Goal: Task Accomplishment & Management: Use online tool/utility

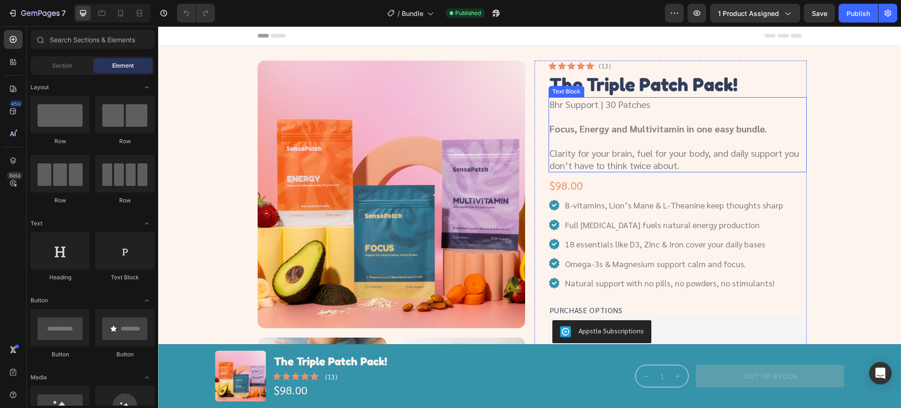
click at [625, 108] on p "8hr Support | 30 Patches" at bounding box center [678, 104] width 256 height 12
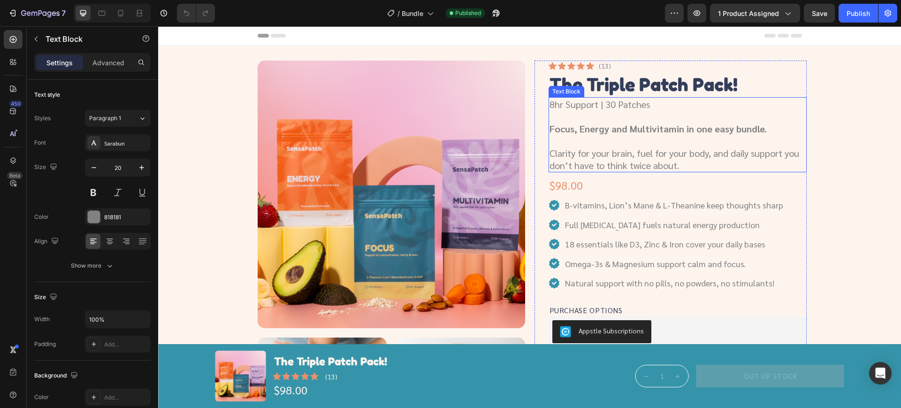
click at [625, 108] on p "8hr Support | 30 Patches" at bounding box center [678, 104] width 256 height 12
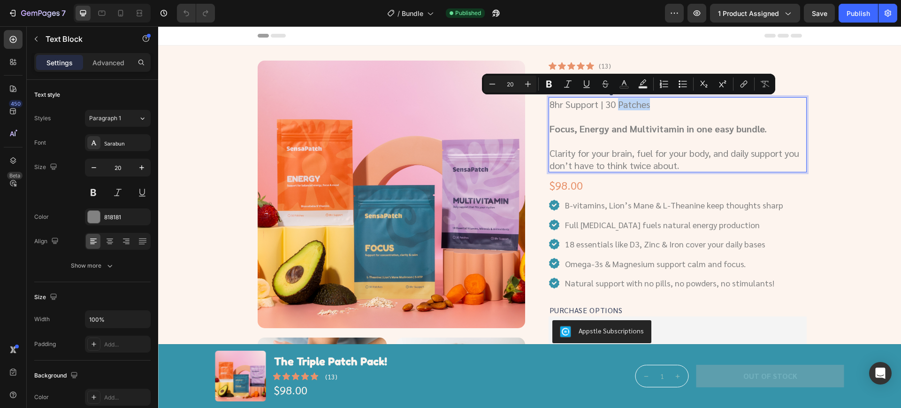
click at [615, 104] on p "8hr Support | 30 Patches" at bounding box center [678, 104] width 256 height 12
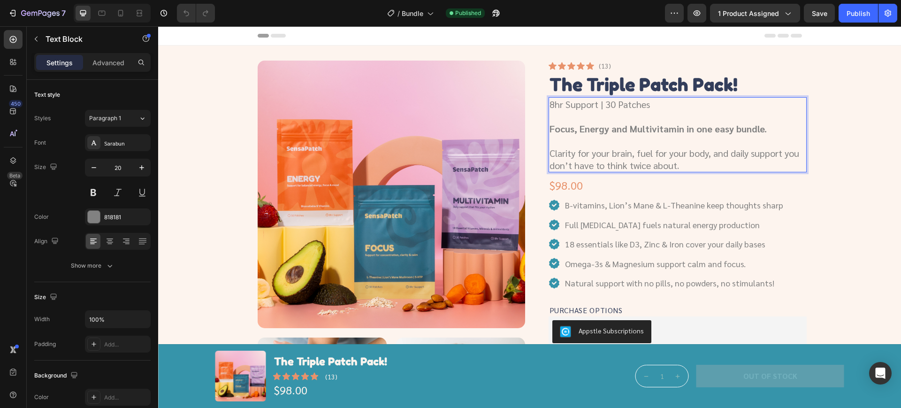
click at [601, 102] on p "8hr Support | 30 Patches" at bounding box center [678, 104] width 256 height 12
click at [657, 101] on p "8hr Support | 30 Patches" at bounding box center [678, 104] width 256 height 12
drag, startPoint x: 664, startPoint y: 103, endPoint x: 603, endPoint y: 107, distance: 61.6
click at [603, 107] on p "8hr Support | 30 Patches" at bounding box center [678, 104] width 256 height 12
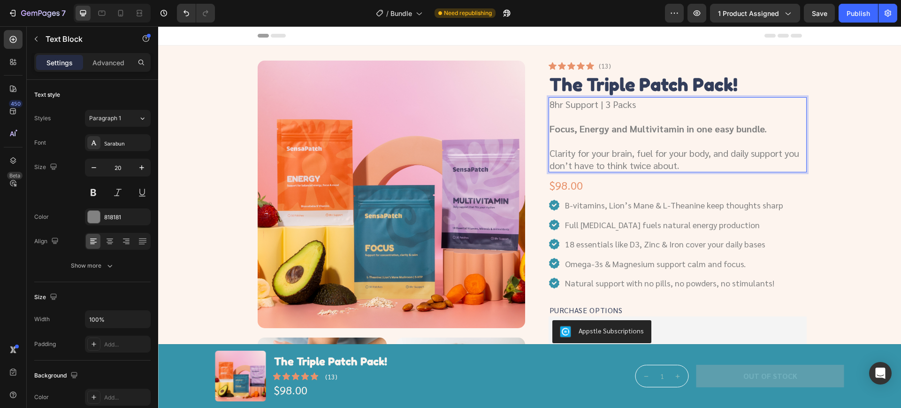
click at [750, 147] on p "Clarity for your brain, fuel for your body, and daily support you" at bounding box center [678, 153] width 256 height 12
click at [731, 127] on strong "Focus, Energy and Multivitamin in one easy bundle." at bounding box center [658, 129] width 217 height 12
click at [859, 15] on div "Publish" at bounding box center [858, 13] width 23 height 10
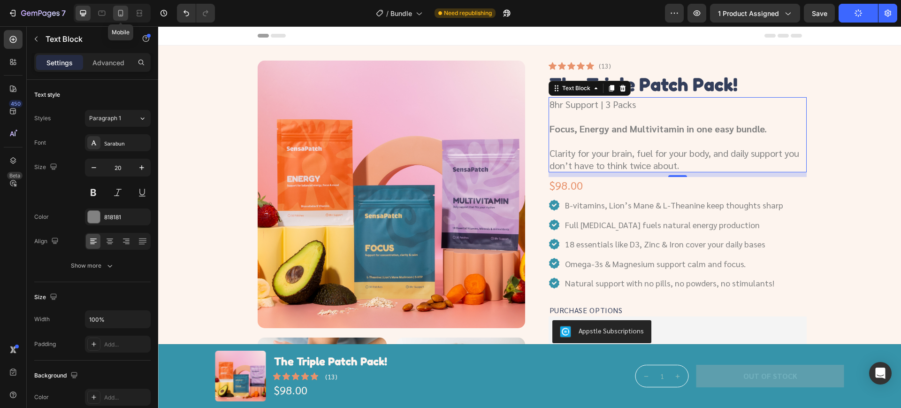
click at [121, 14] on icon at bounding box center [120, 12] width 9 height 9
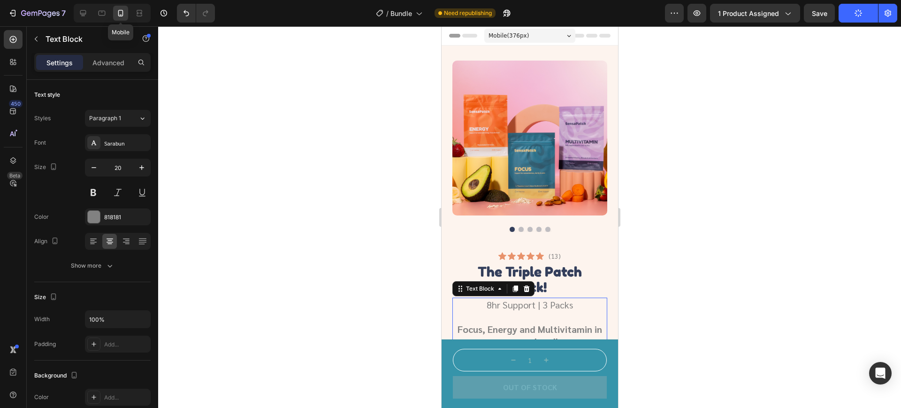
scroll to position [67, 0]
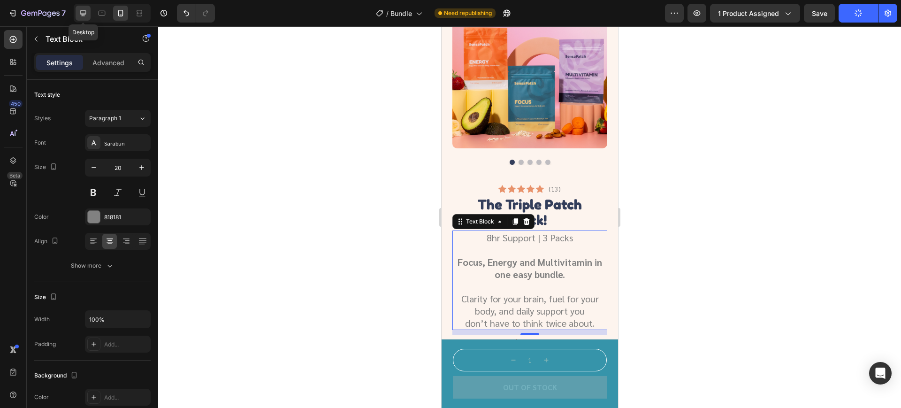
click at [88, 9] on div at bounding box center [83, 13] width 15 height 15
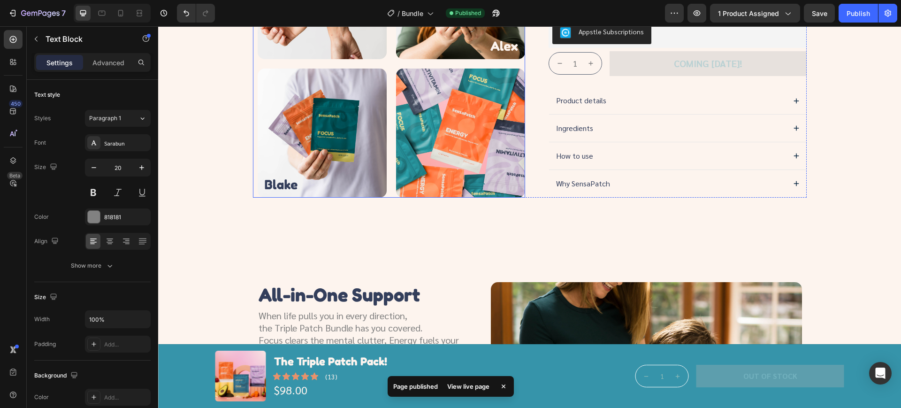
scroll to position [293, 0]
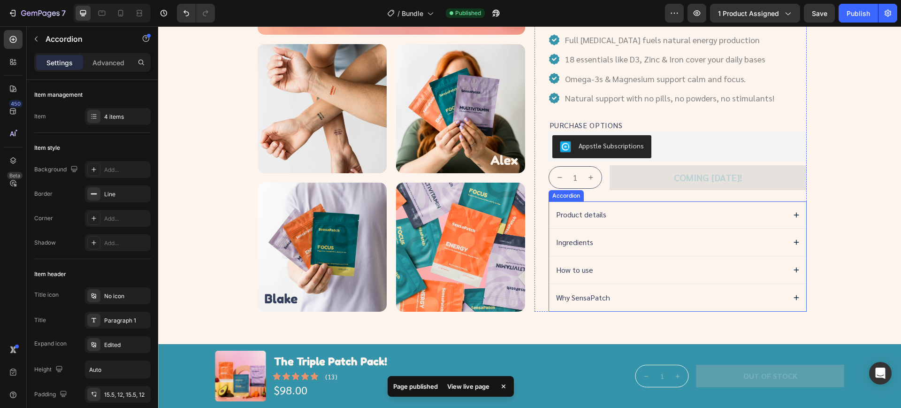
click at [636, 206] on div "Product details" at bounding box center [677, 214] width 257 height 27
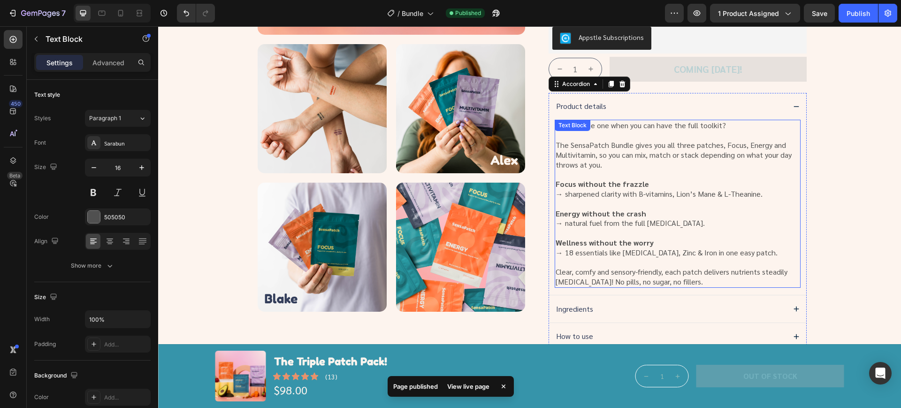
click at [726, 125] on p "Why choose one when you can have the full toolkit?" at bounding box center [678, 126] width 244 height 10
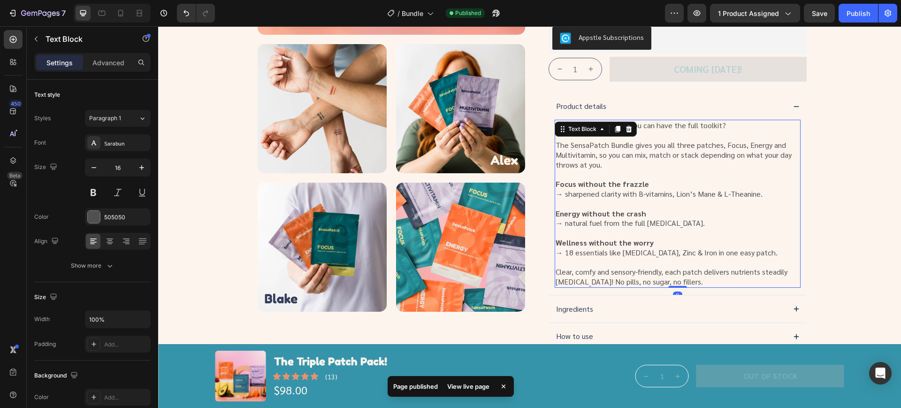
click at [645, 153] on p "The SensaPatch Bundle gives you all three patches, Focus, Energy and Multivitam…" at bounding box center [678, 154] width 244 height 29
click at [677, 147] on p "The SensaPatch Bundle gives you all three patches, Focus, Energy and Multivitam…" at bounding box center [678, 154] width 244 height 29
click at [709, 145] on p "The SensaPatch Bundle gives you all three patches, Focus, Energy and Multivitam…" at bounding box center [678, 154] width 244 height 29
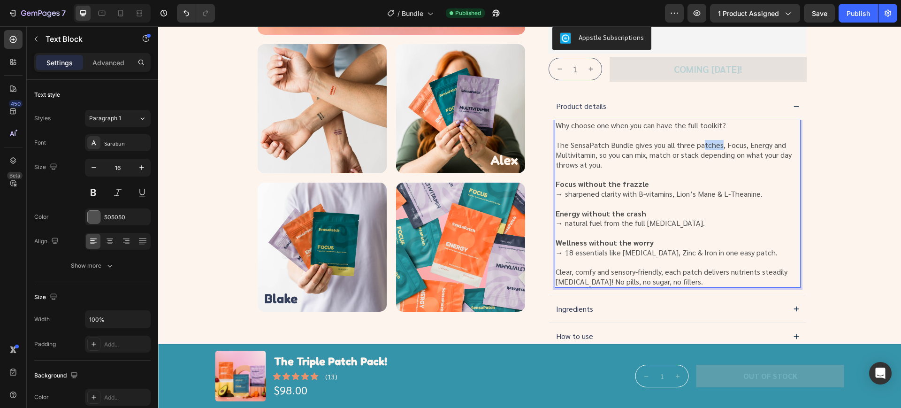
drag, startPoint x: 716, startPoint y: 144, endPoint x: 699, endPoint y: 147, distance: 17.6
click at [699, 147] on p "The SensaPatch Bundle gives you all three patches, Focus, Energy and Multivitam…" at bounding box center [678, 154] width 244 height 29
click at [617, 160] on p "The SensaPatch Bundle gives you all three packs, Focus, Energy and Multivitamin…" at bounding box center [678, 154] width 244 height 29
click at [654, 221] on p "→ natural fuel from the full [MEDICAL_DATA]." at bounding box center [678, 223] width 244 height 10
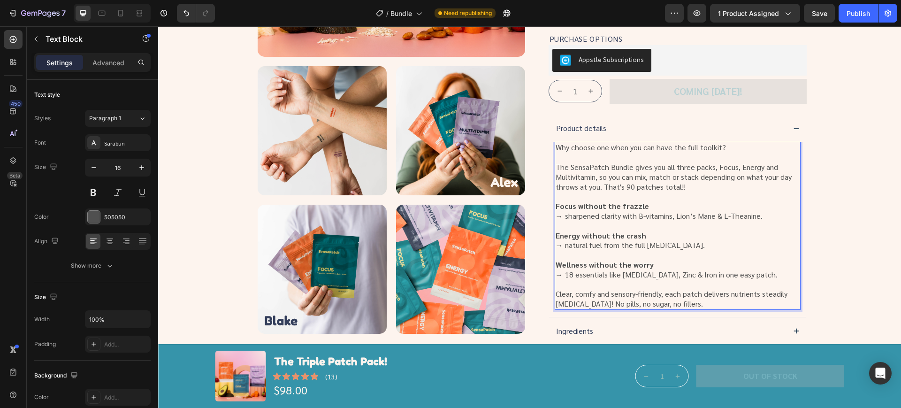
scroll to position [235, 0]
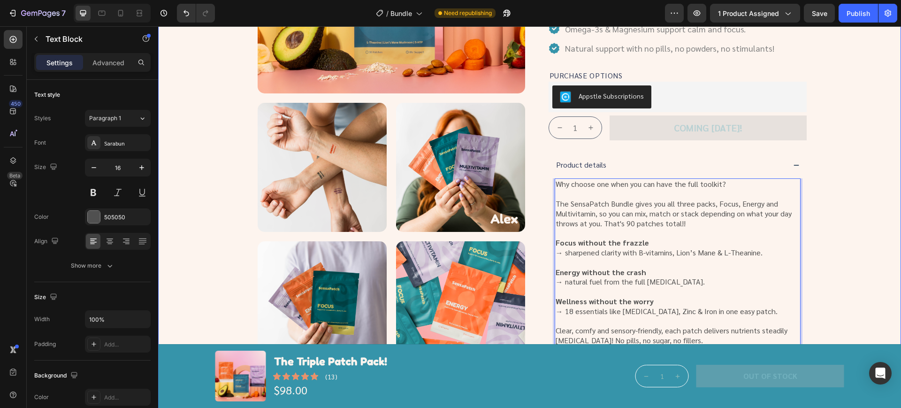
click at [794, 167] on icon at bounding box center [796, 165] width 8 height 8
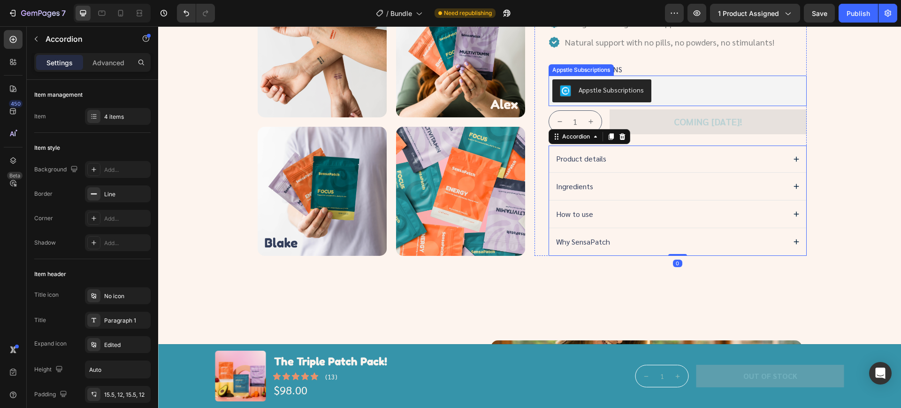
scroll to position [352, 0]
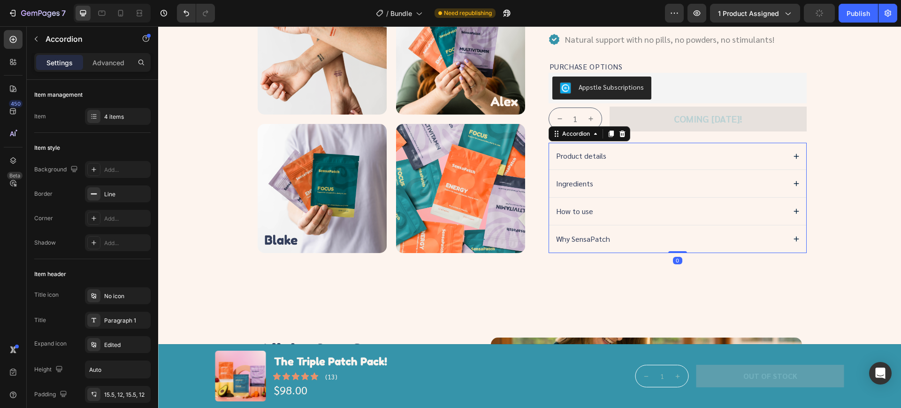
click at [731, 192] on div "Ingredients" at bounding box center [677, 183] width 257 height 27
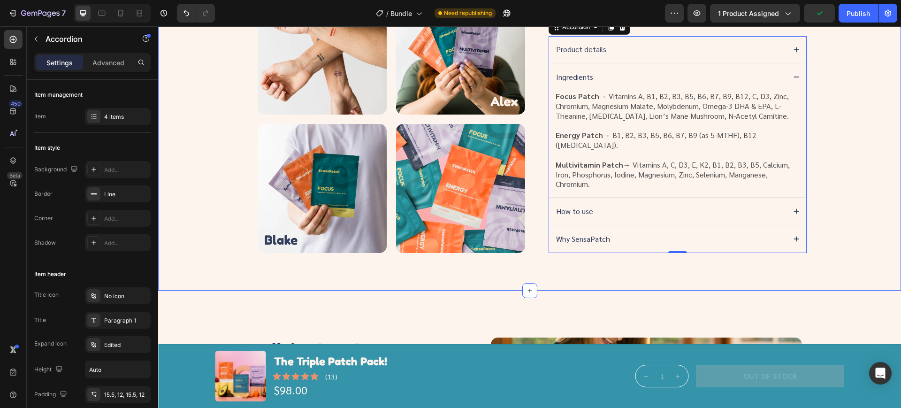
click at [743, 202] on div "How to use" at bounding box center [677, 211] width 257 height 27
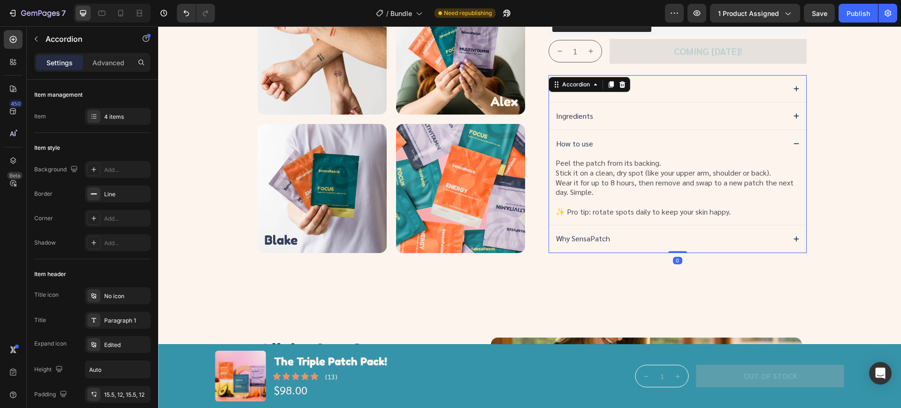
click at [763, 238] on div "Why SensaPatch" at bounding box center [670, 239] width 230 height 13
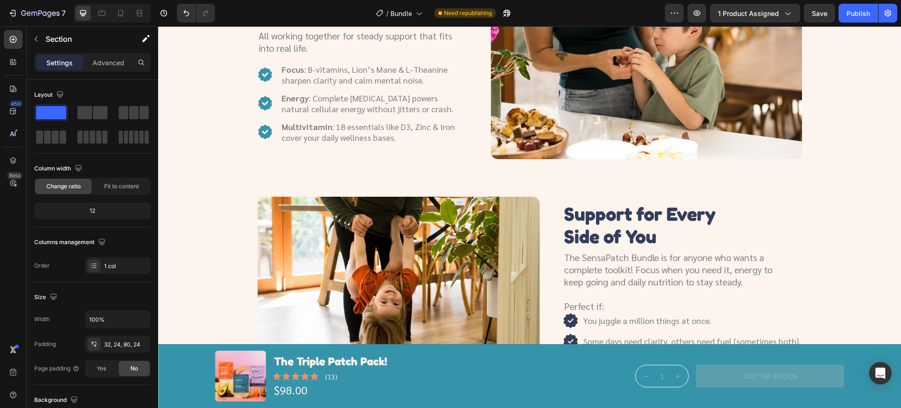
scroll to position [763, 0]
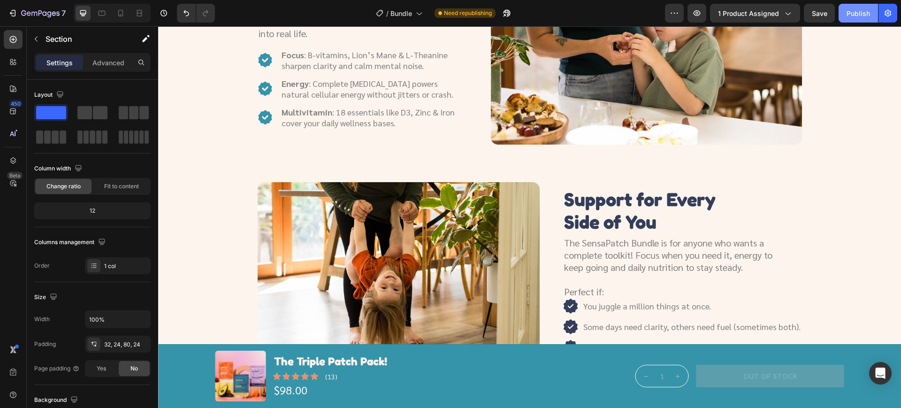
click at [854, 15] on div "Publish" at bounding box center [858, 13] width 23 height 10
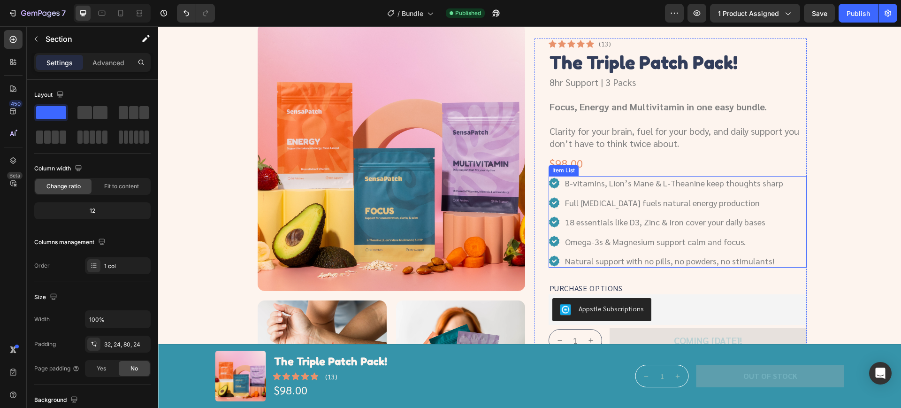
scroll to position [0, 0]
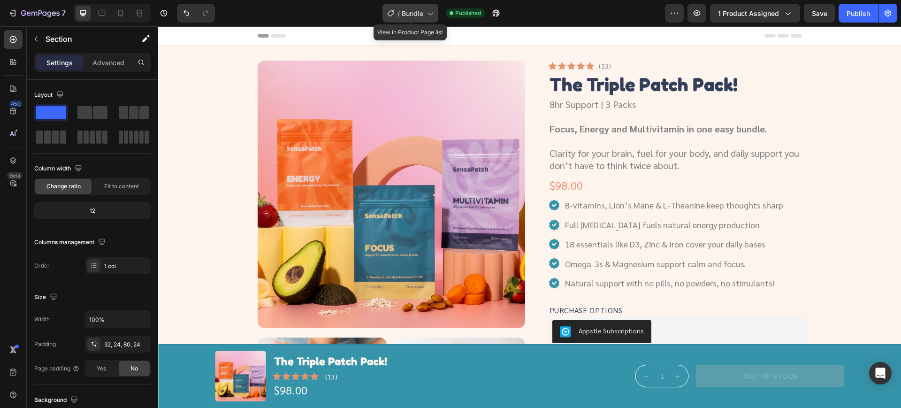
click at [422, 18] on div "/ Bundle" at bounding box center [411, 13] width 56 height 19
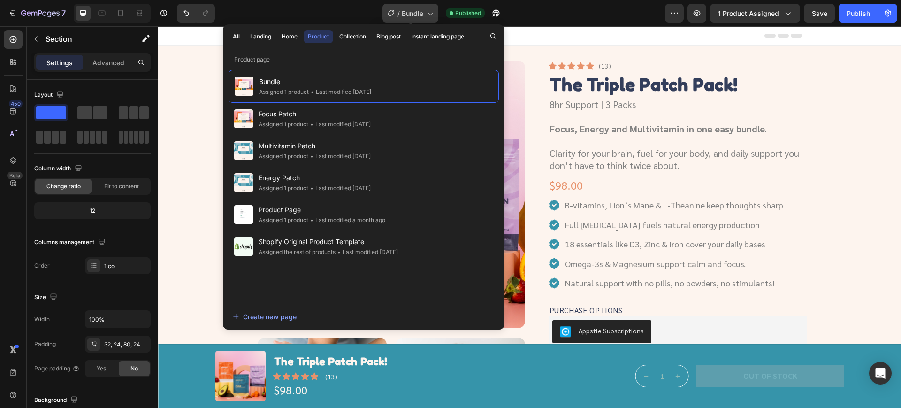
click at [422, 18] on div "/ Bundle" at bounding box center [411, 13] width 56 height 19
